Goal: Task Accomplishment & Management: Manage account settings

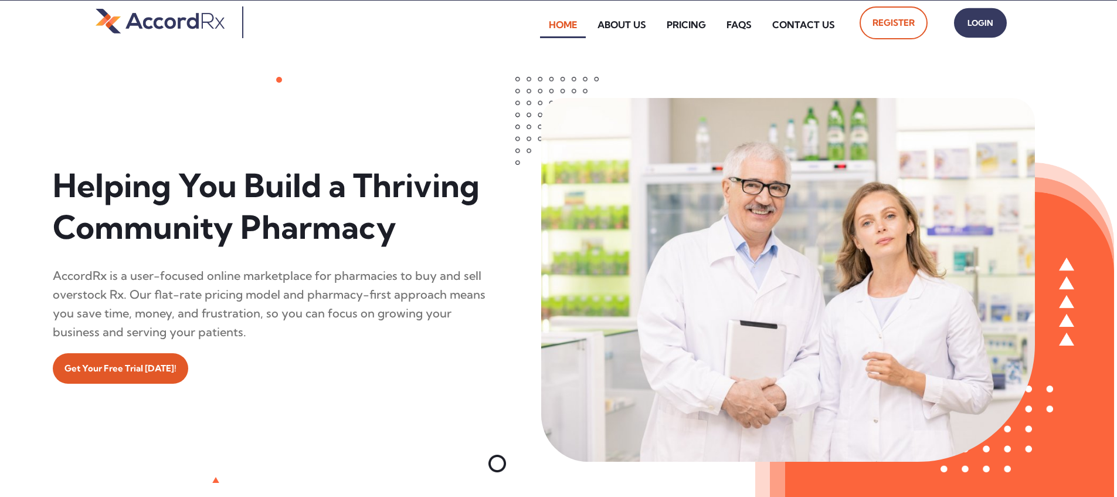
click at [536, 28] on span "Login" at bounding box center [980, 23] width 29 height 17
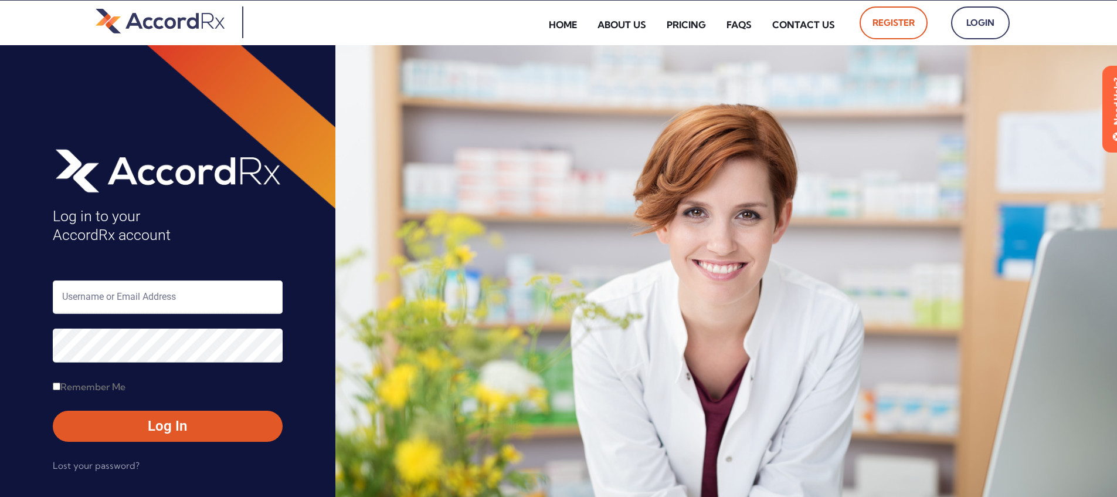
click at [101, 294] on input "text" at bounding box center [168, 296] width 230 height 33
type input "ARX-Erica"
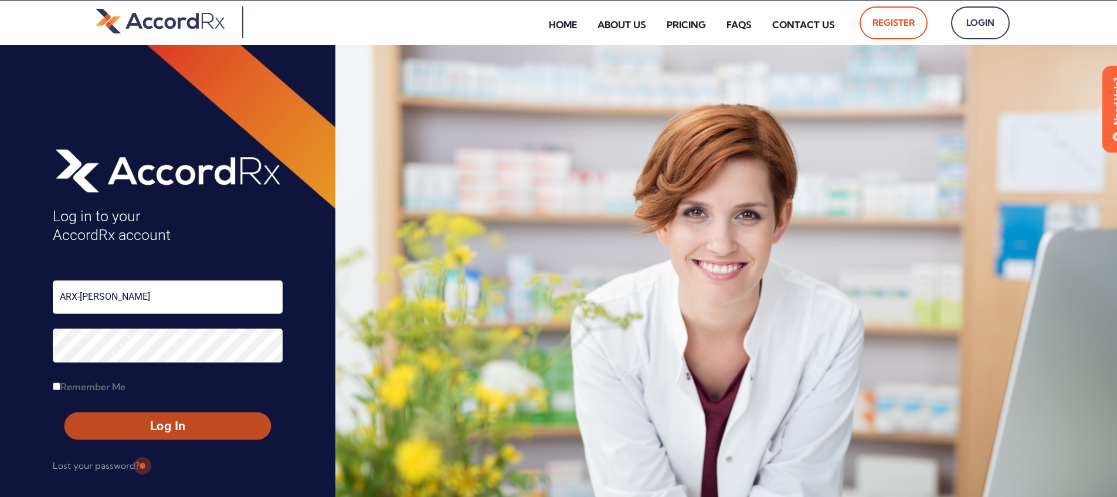
click at [141, 422] on span "Log In" at bounding box center [167, 426] width 185 height 17
